Goal: Transaction & Acquisition: Purchase product/service

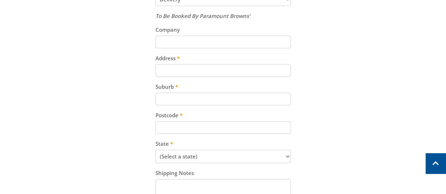
scroll to position [458, 0]
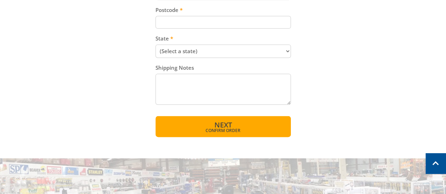
click at [222, 125] on span "Next" at bounding box center [223, 125] width 18 height 10
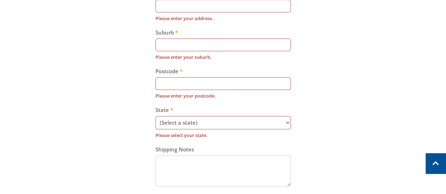
scroll to position [108, 0]
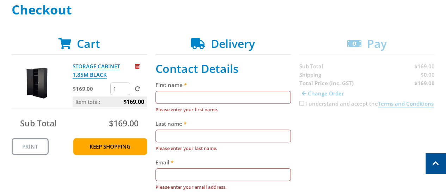
click at [163, 98] on input "First name" at bounding box center [223, 97] width 135 height 13
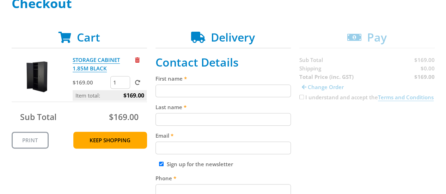
scroll to position [141, 0]
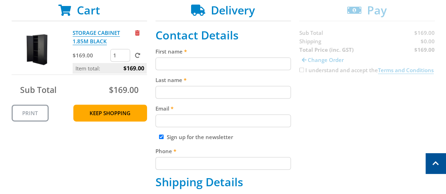
click at [166, 62] on input "First name" at bounding box center [223, 63] width 135 height 13
type input "elaine"
type input "zerna"
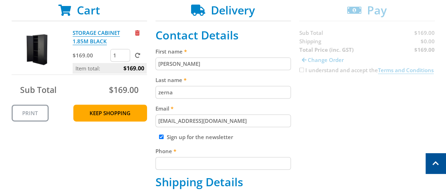
type input "sewuthinkucansew@hotmail.com"
click at [161, 135] on input "Sign up for the newsletter" at bounding box center [161, 137] width 5 height 5
checkbox input "false"
click at [170, 163] on input "Phone" at bounding box center [223, 163] width 135 height 13
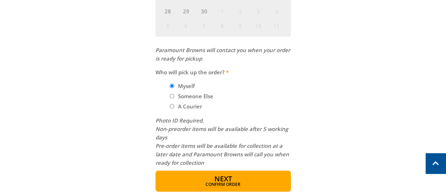
scroll to position [458, 0]
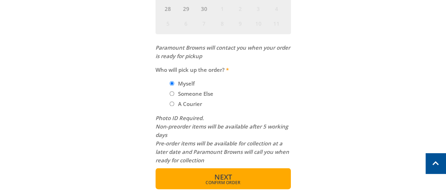
type input "0459190848"
click at [228, 187] on button "Next Confirm order" at bounding box center [223, 178] width 135 height 21
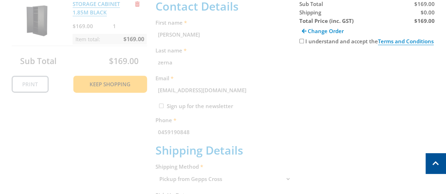
scroll to position [145, 0]
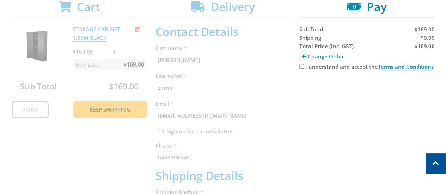
click at [300, 67] on input "I understand and accept the Terms and Conditions" at bounding box center [301, 66] width 5 height 5
checkbox input "true"
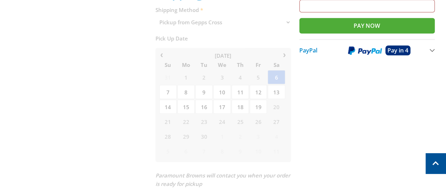
scroll to position [286, 0]
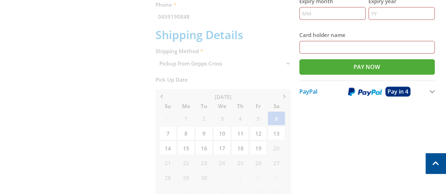
click at [428, 90] on button "PayPal Pay in 4" at bounding box center [366, 91] width 135 height 22
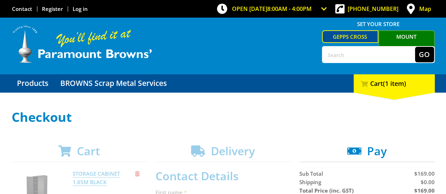
scroll to position [0, 0]
